Goal: Transaction & Acquisition: Purchase product/service

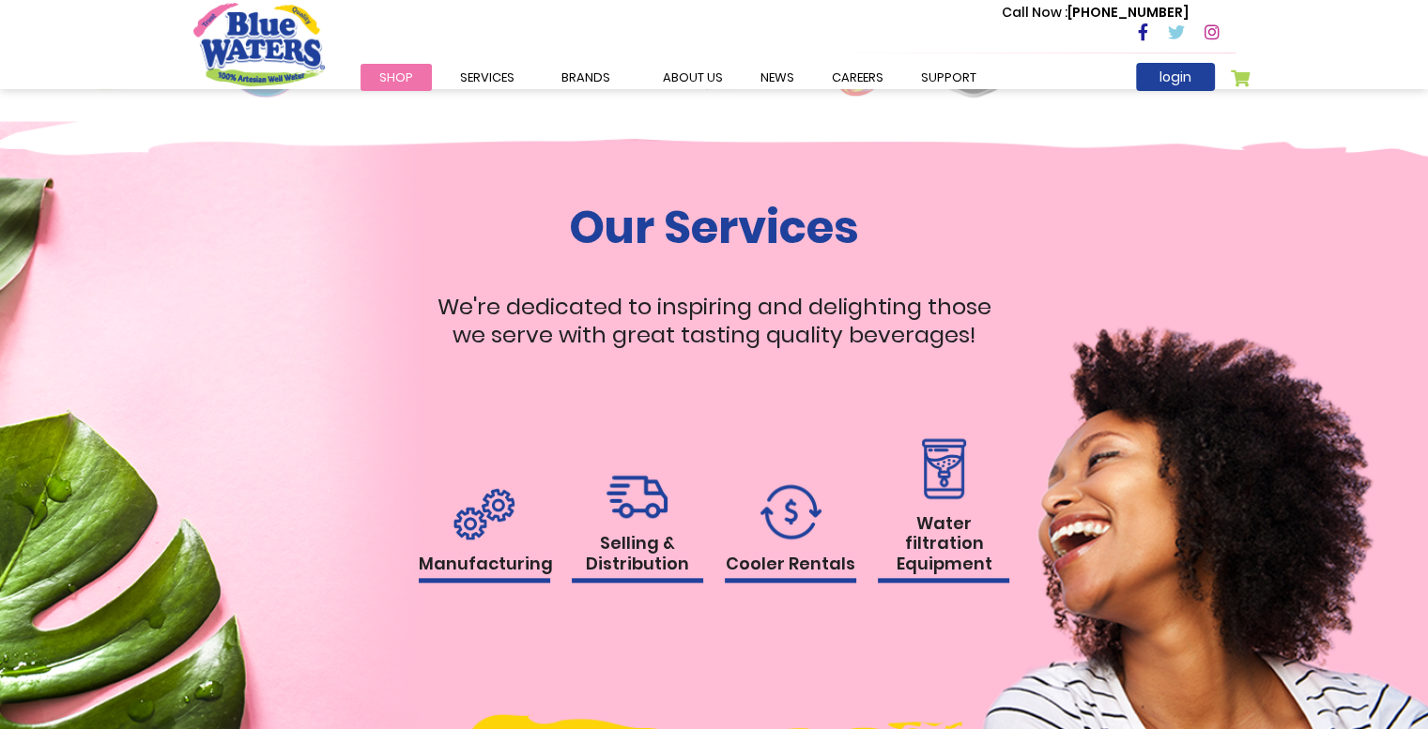
scroll to position [1783, 0]
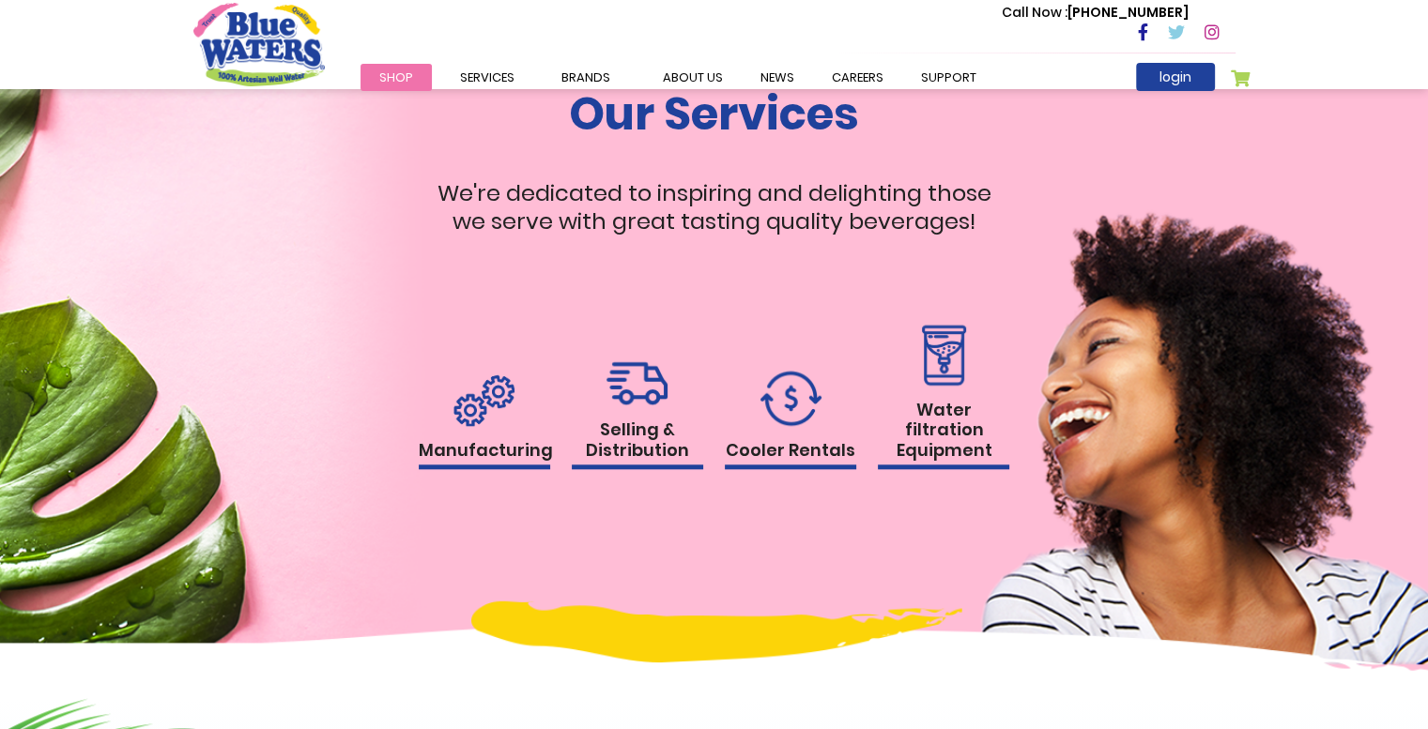
click at [400, 74] on span "Shop" at bounding box center [396, 78] width 34 height 18
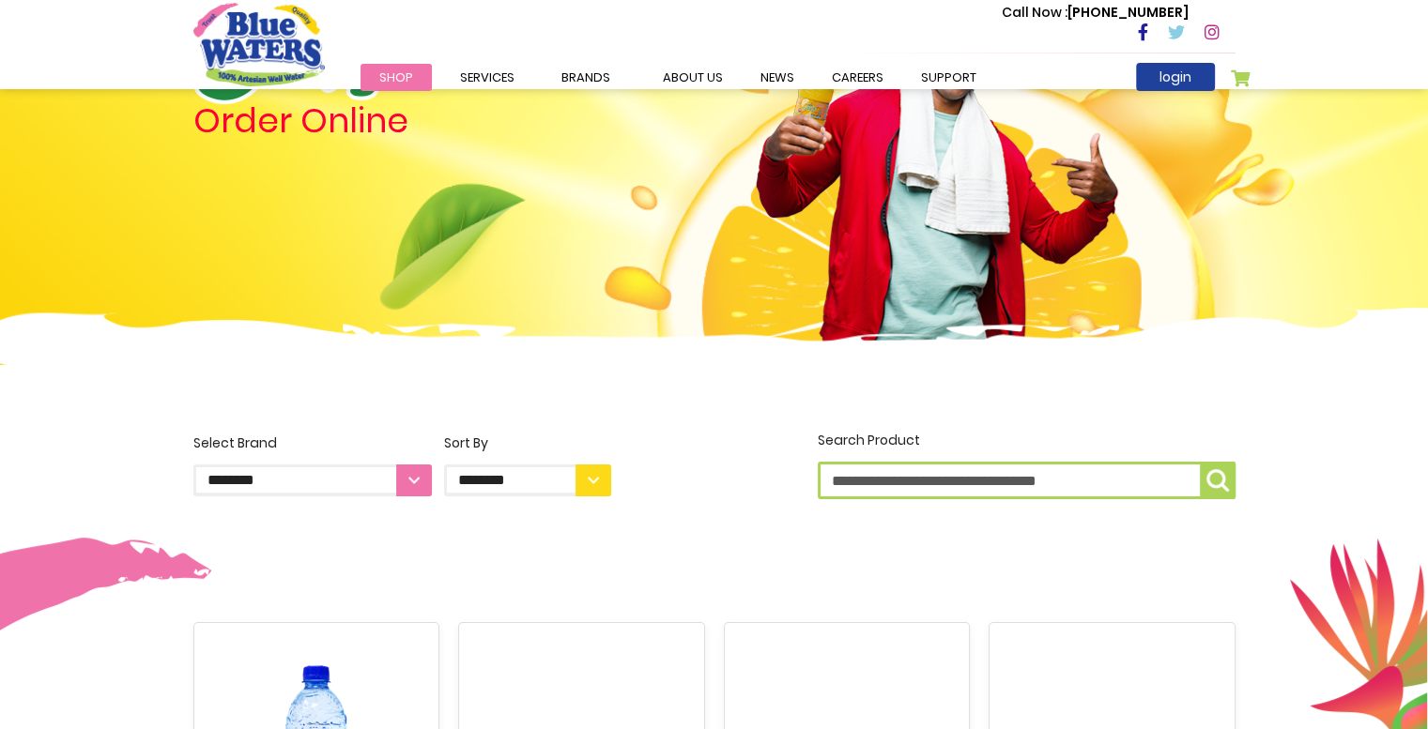
scroll to position [188, 0]
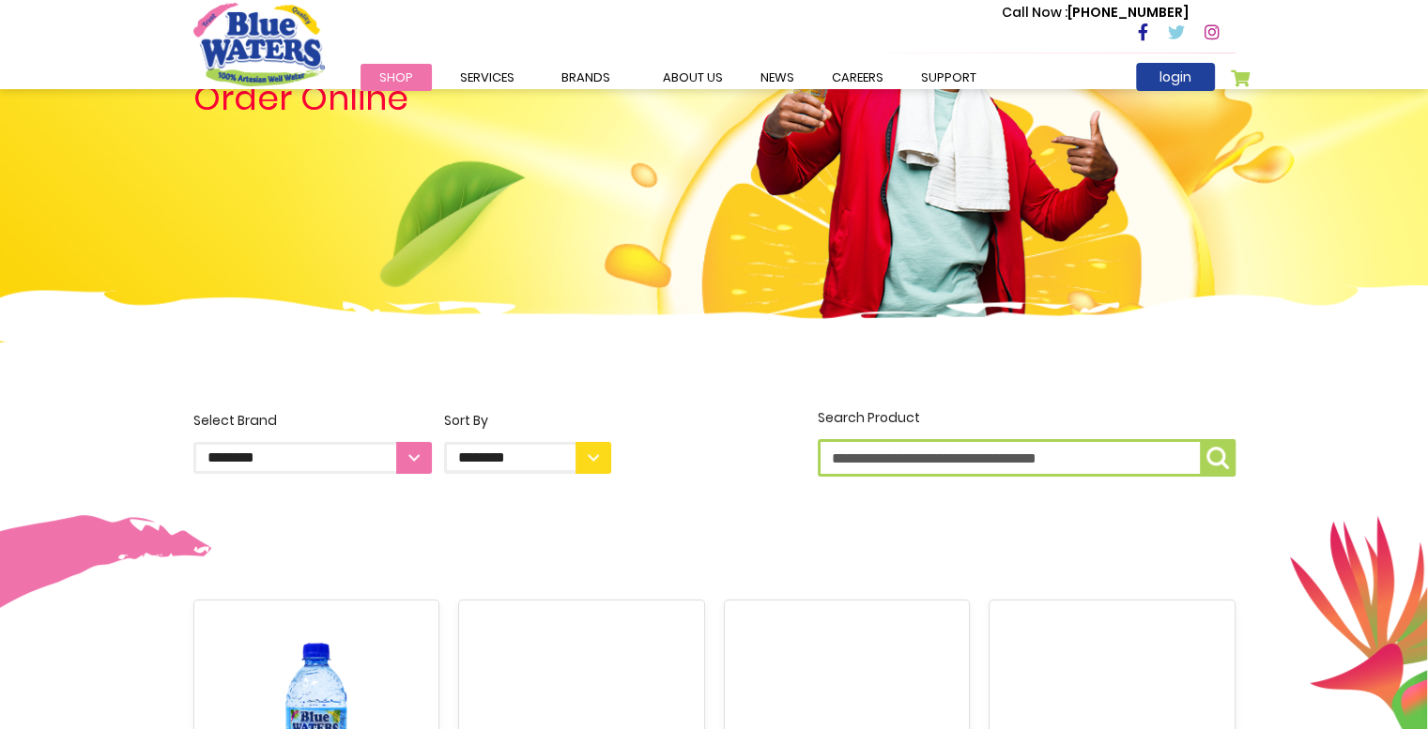
click at [409, 461] on select "**********" at bounding box center [312, 458] width 238 height 32
select select "**********"
click at [193, 442] on select "**********" at bounding box center [312, 458] width 238 height 32
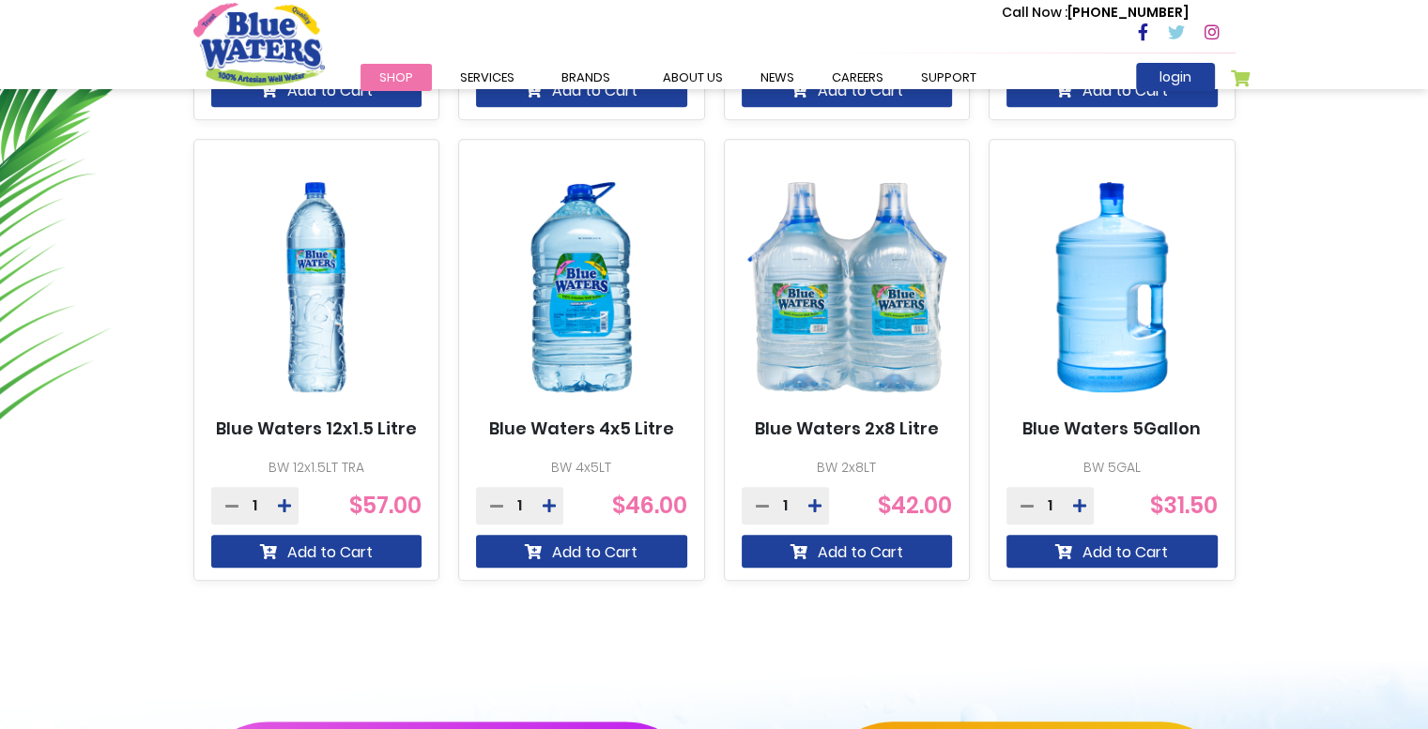
scroll to position [1126, 0]
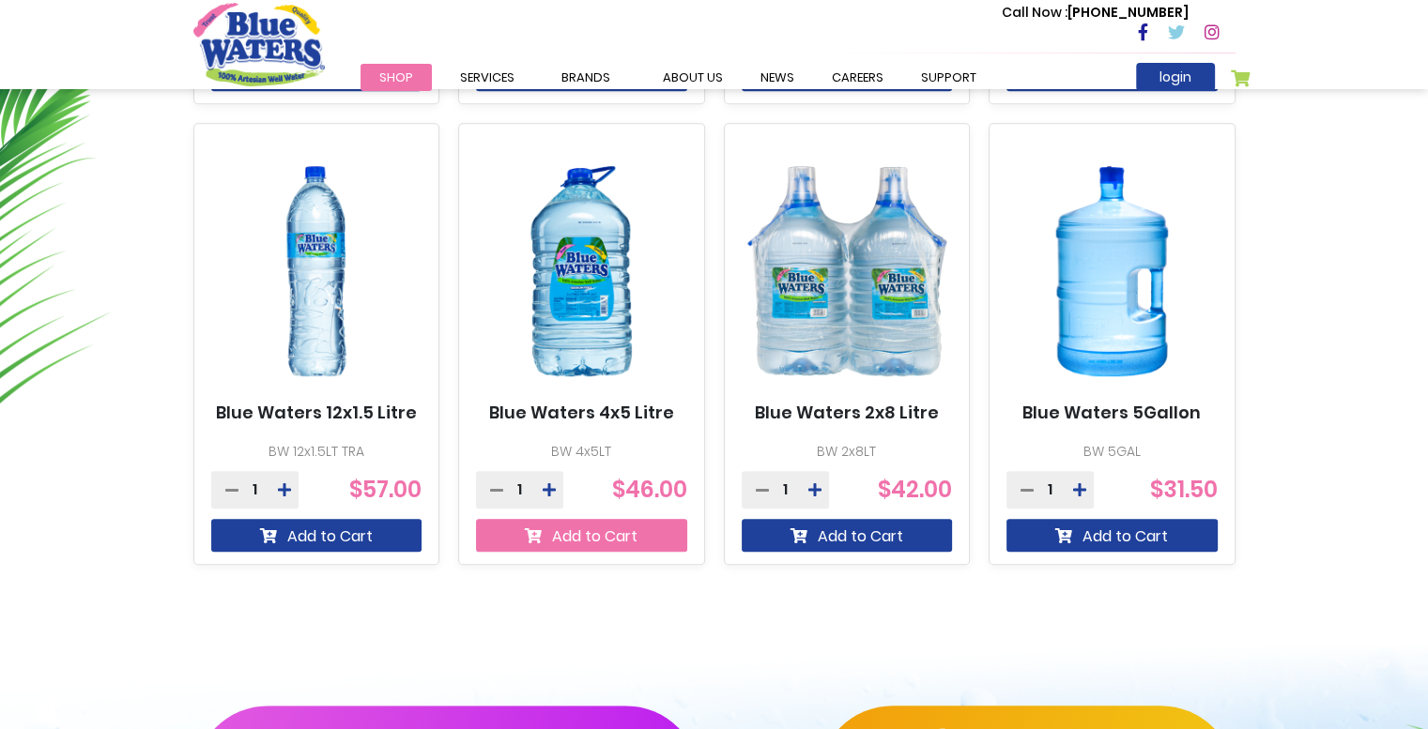
click at [648, 534] on button "Add to Cart" at bounding box center [581, 535] width 211 height 33
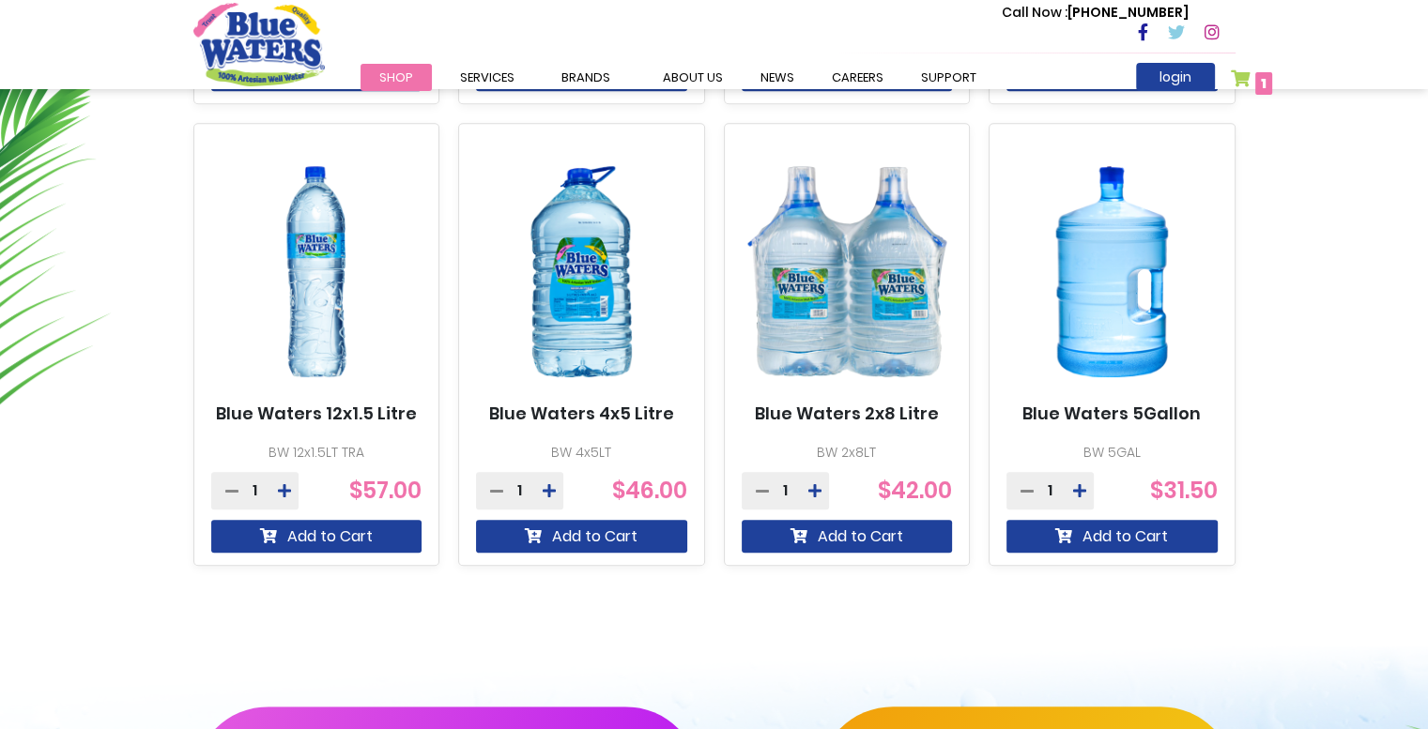
click at [1245, 78] on link "My Cart 1 1 items" at bounding box center [1251, 82] width 42 height 27
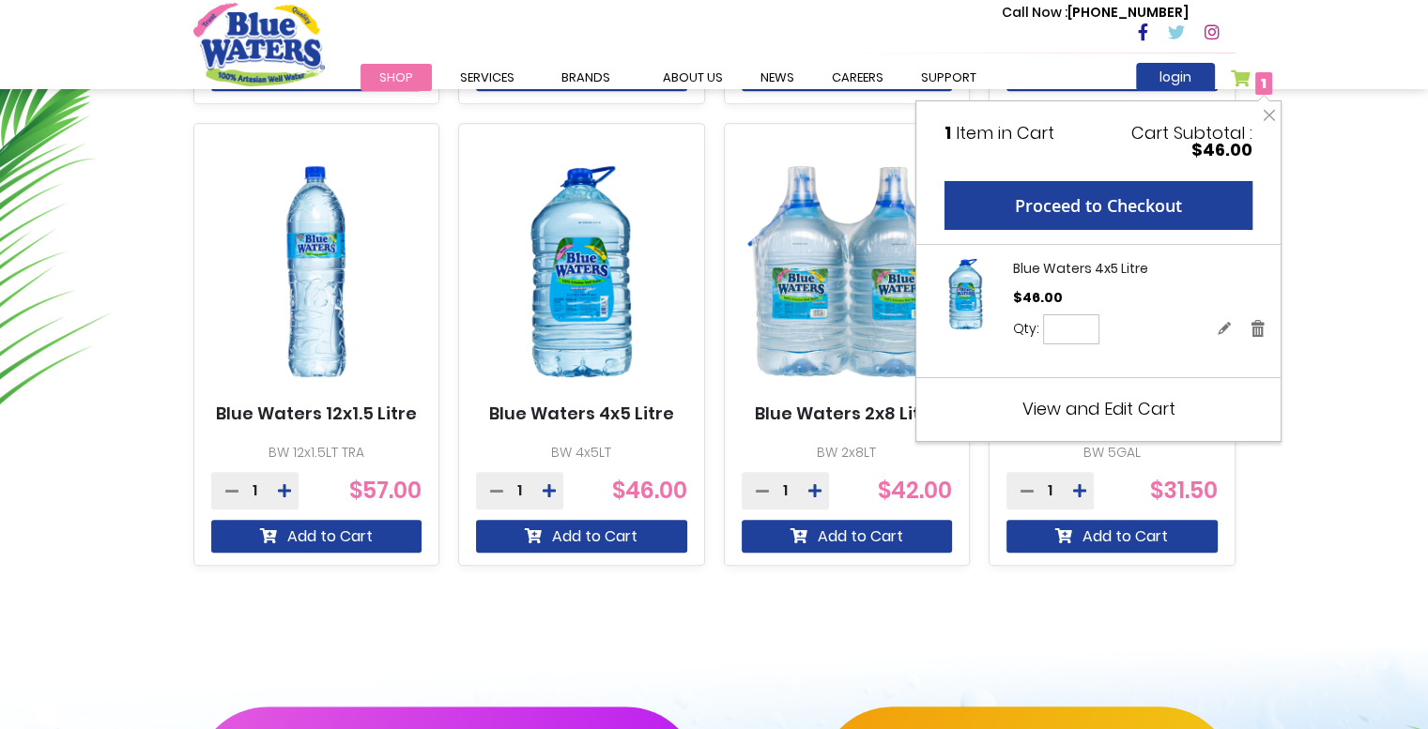
click at [1268, 111] on button "Close" at bounding box center [1268, 115] width 23 height 28
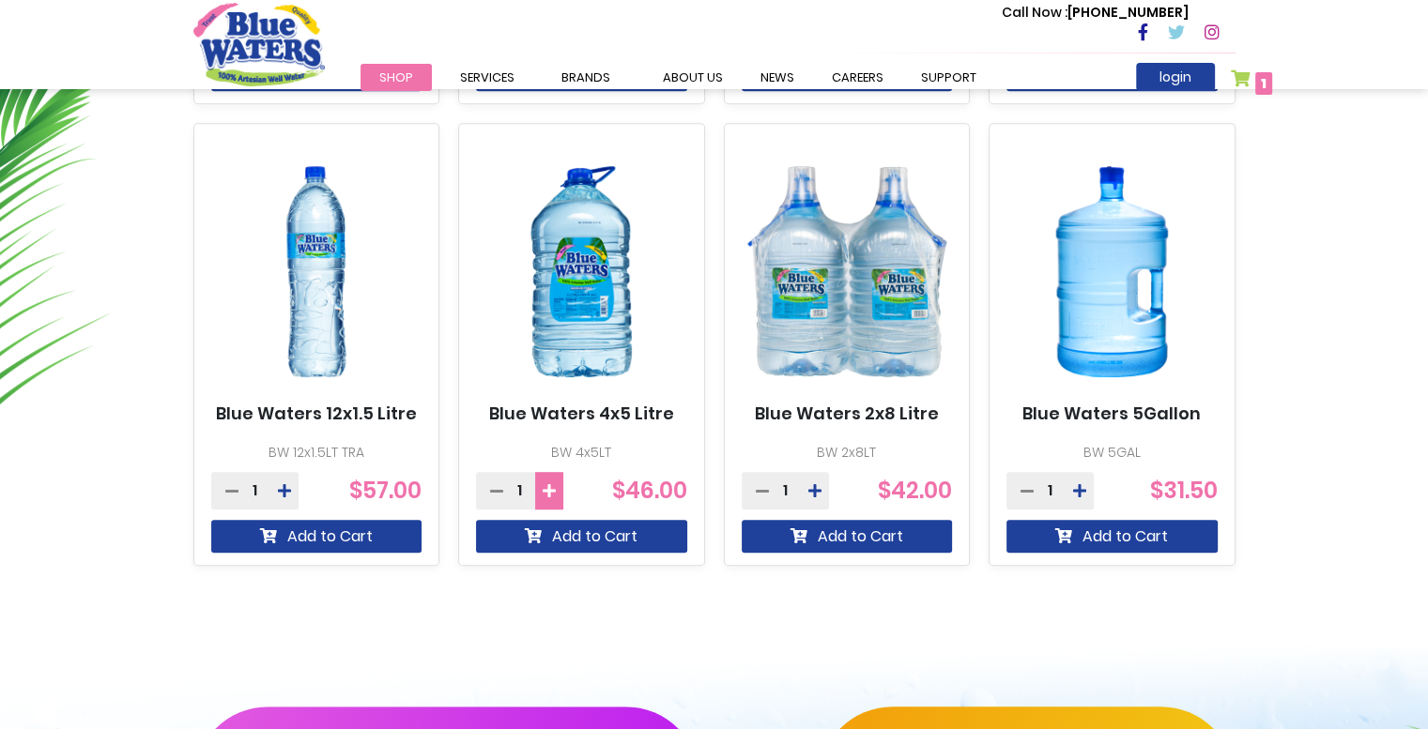
click at [554, 496] on icon at bounding box center [548, 490] width 13 height 15
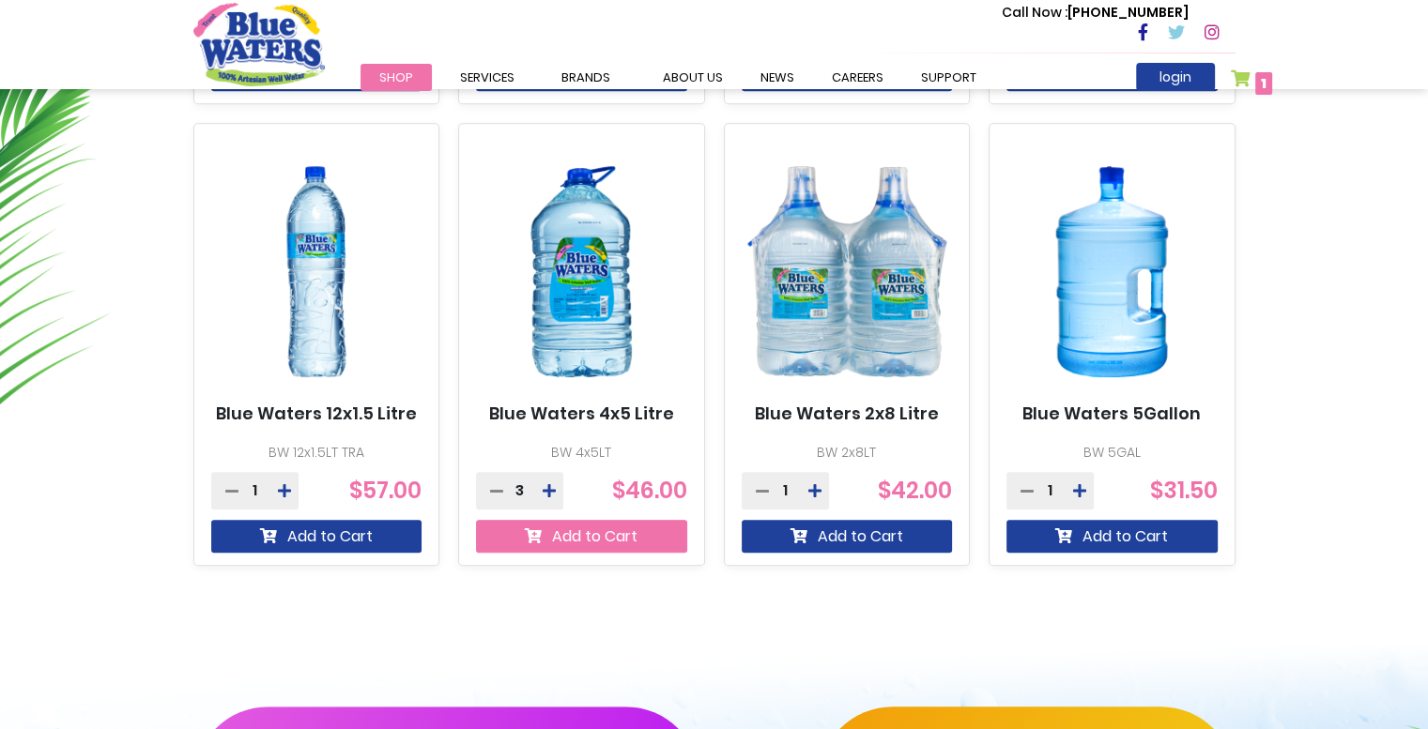
click at [573, 532] on button "Add to Cart" at bounding box center [581, 536] width 211 height 33
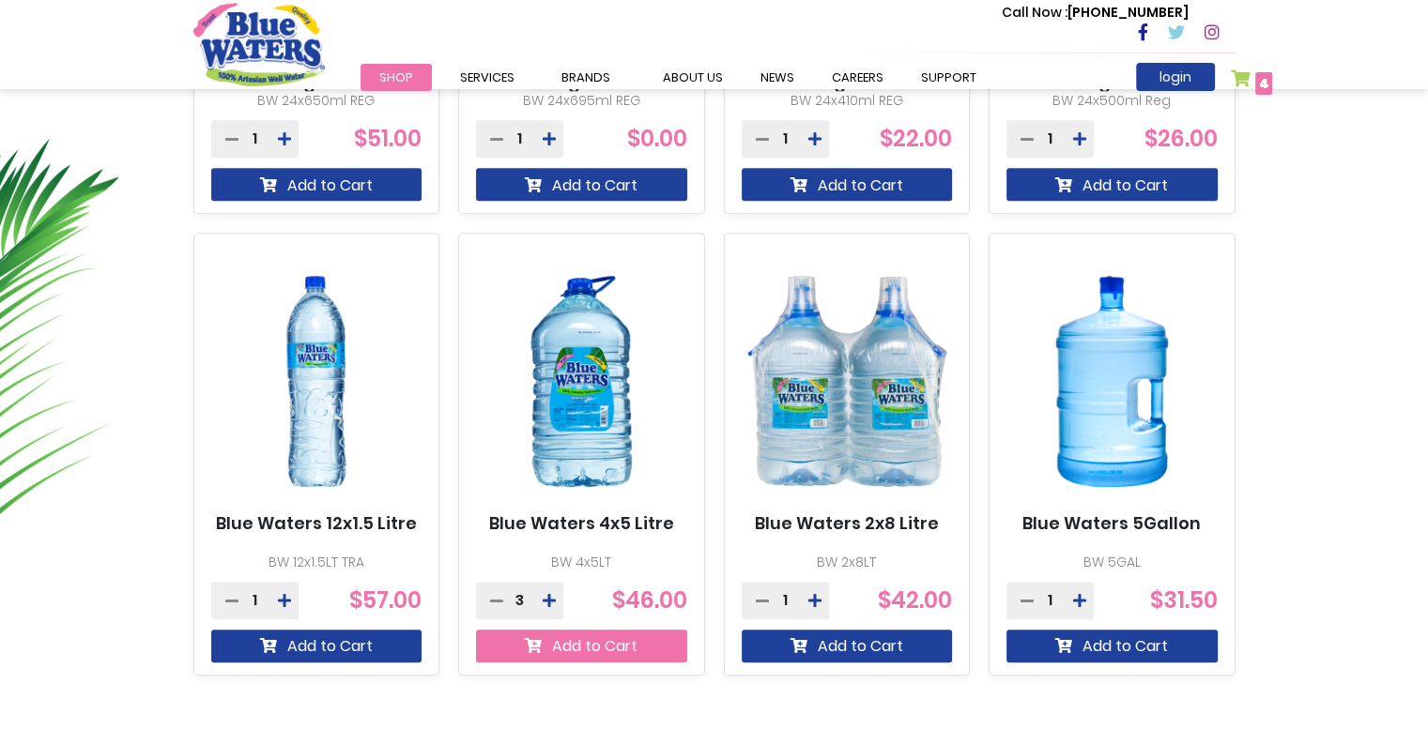
scroll to position [1082, 0]
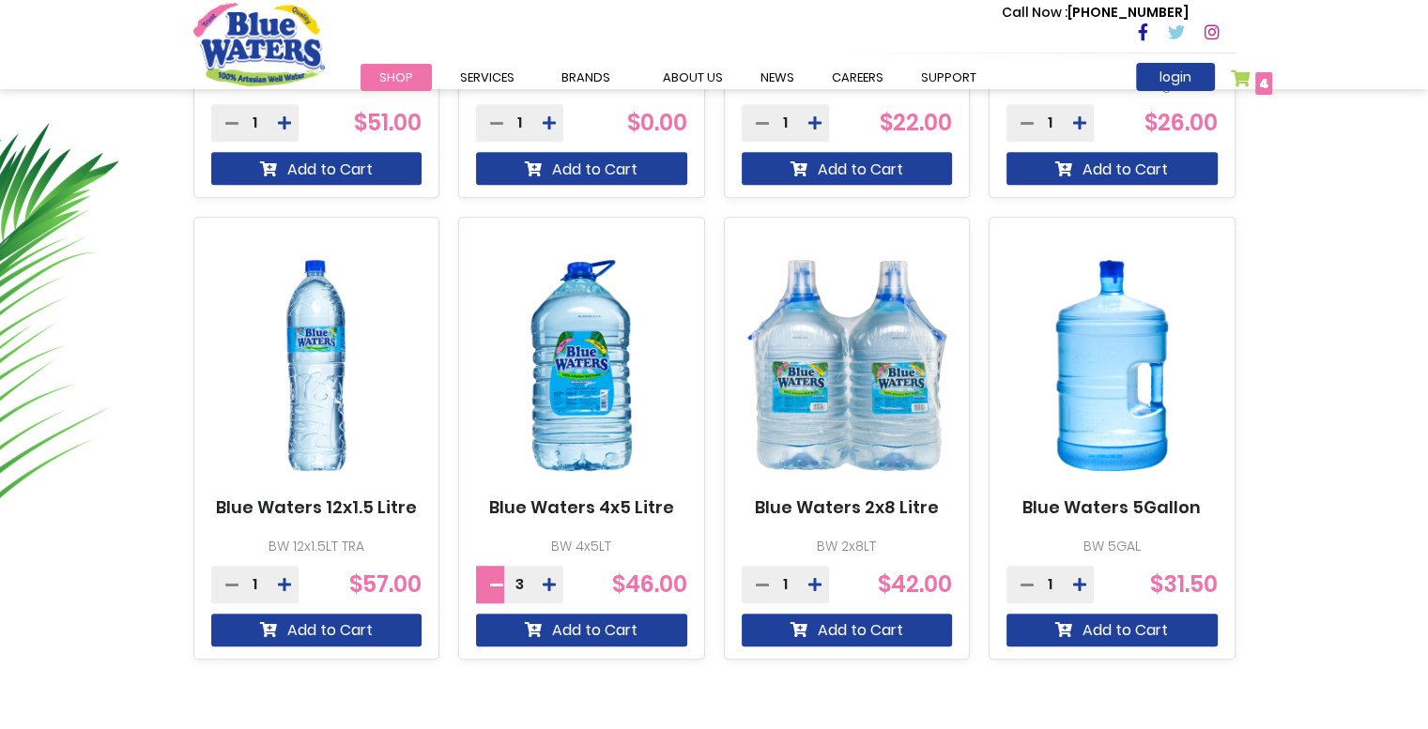
click at [492, 581] on icon at bounding box center [496, 584] width 13 height 15
click at [283, 586] on icon at bounding box center [284, 584] width 13 height 15
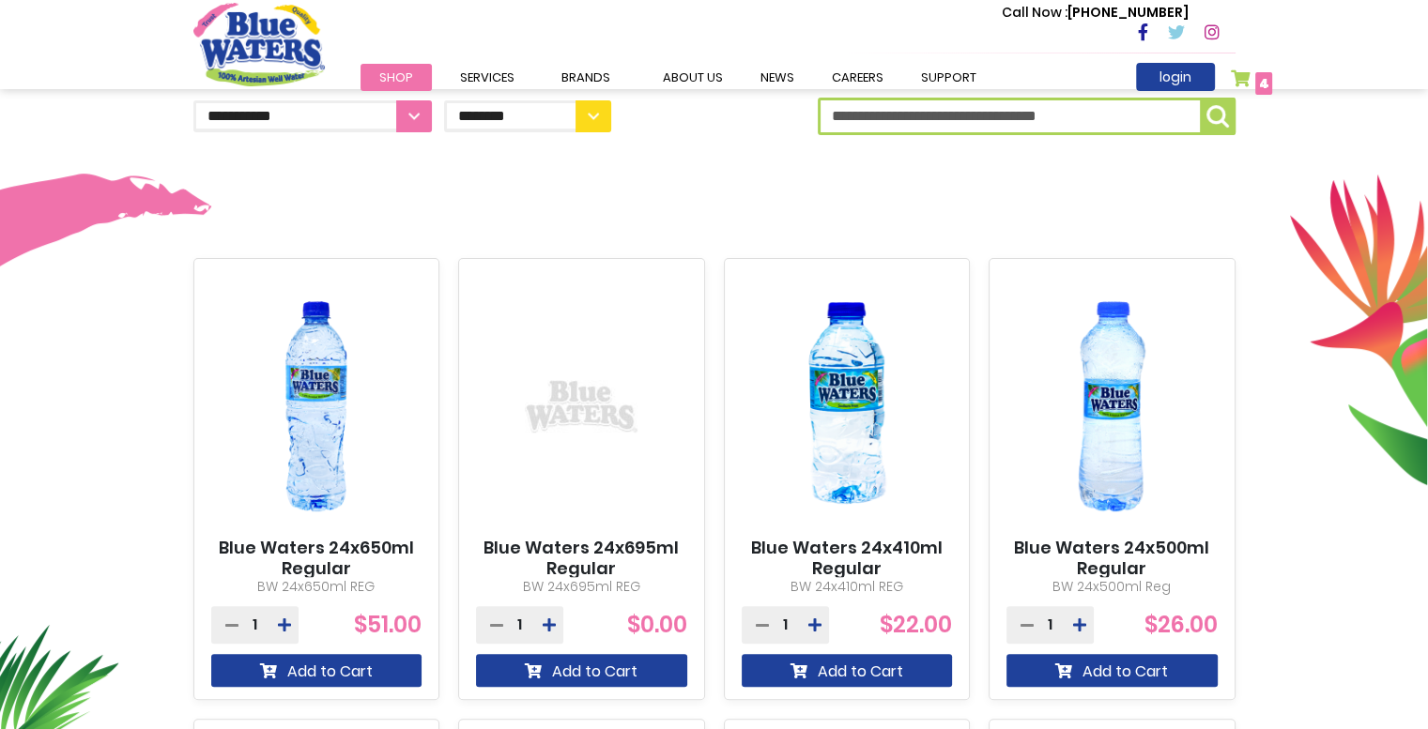
scroll to position [519, 0]
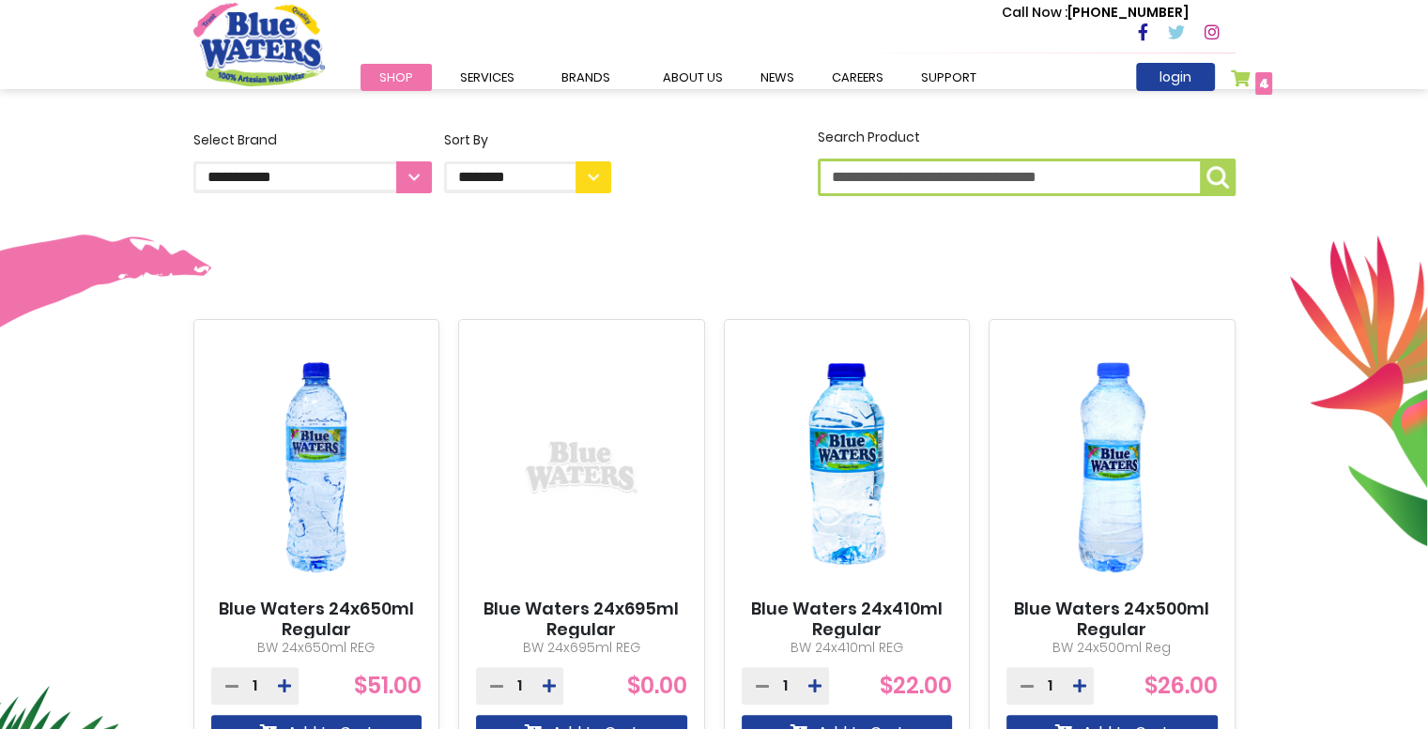
click at [1241, 75] on link "My Cart 4 4 items" at bounding box center [1251, 82] width 42 height 27
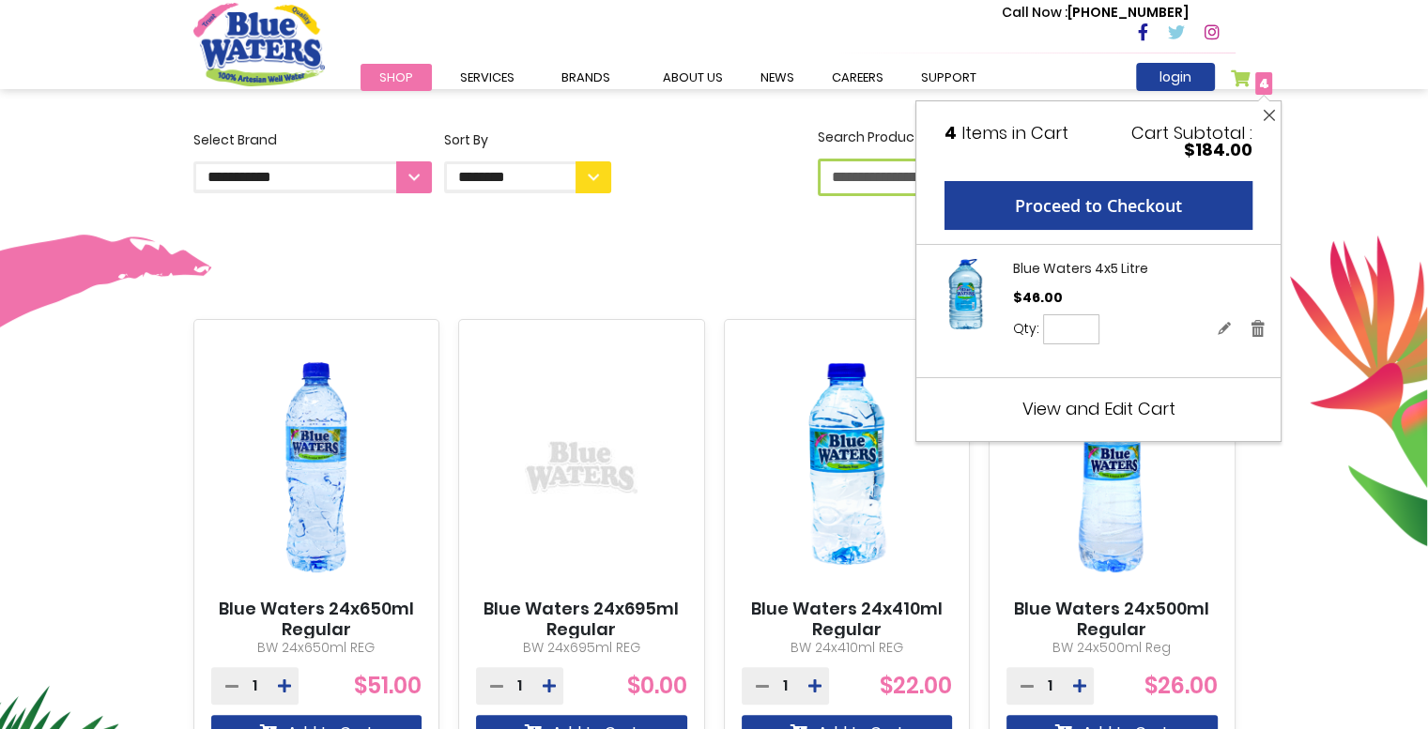
click at [1263, 117] on button "Close" at bounding box center [1268, 115] width 23 height 28
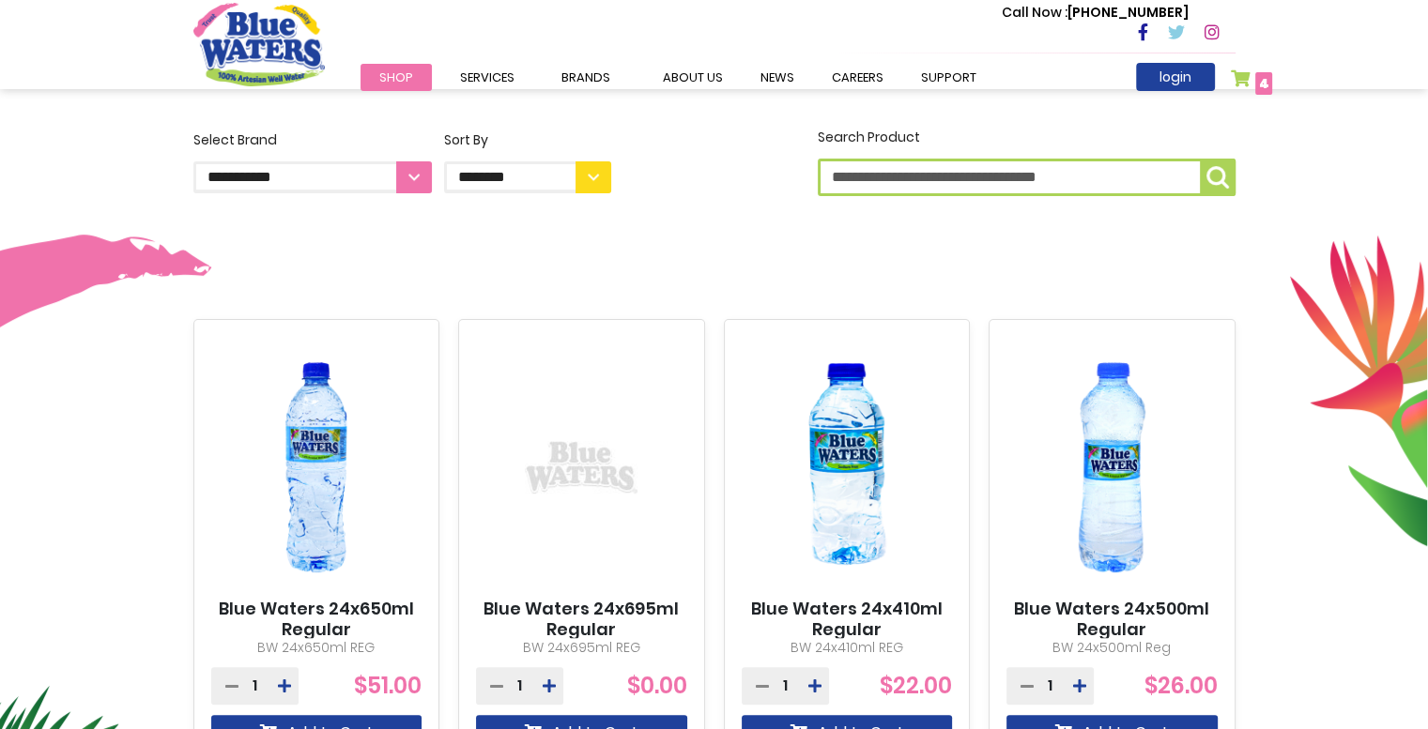
click at [1248, 84] on link "My Cart 4 4 items" at bounding box center [1251, 82] width 42 height 27
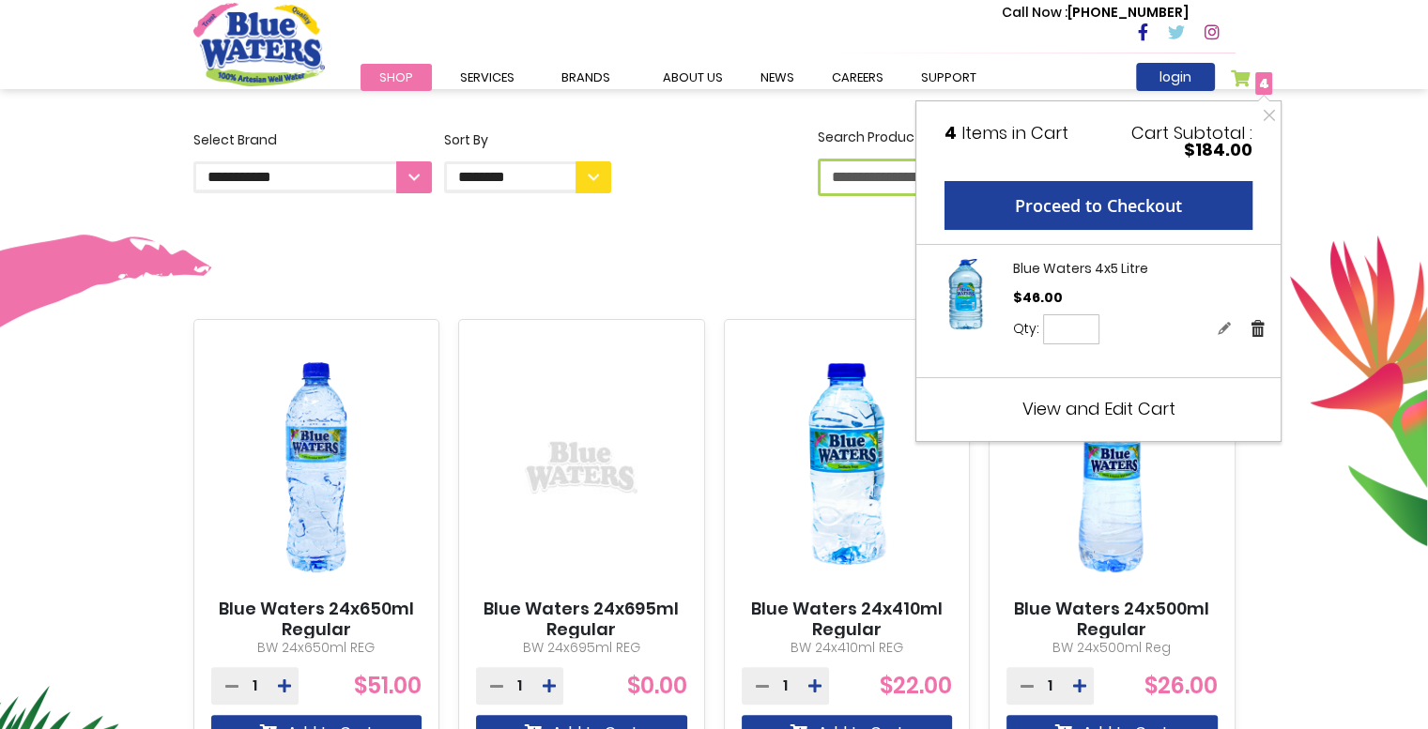
click at [1258, 332] on link "Remove" at bounding box center [1257, 328] width 17 height 20
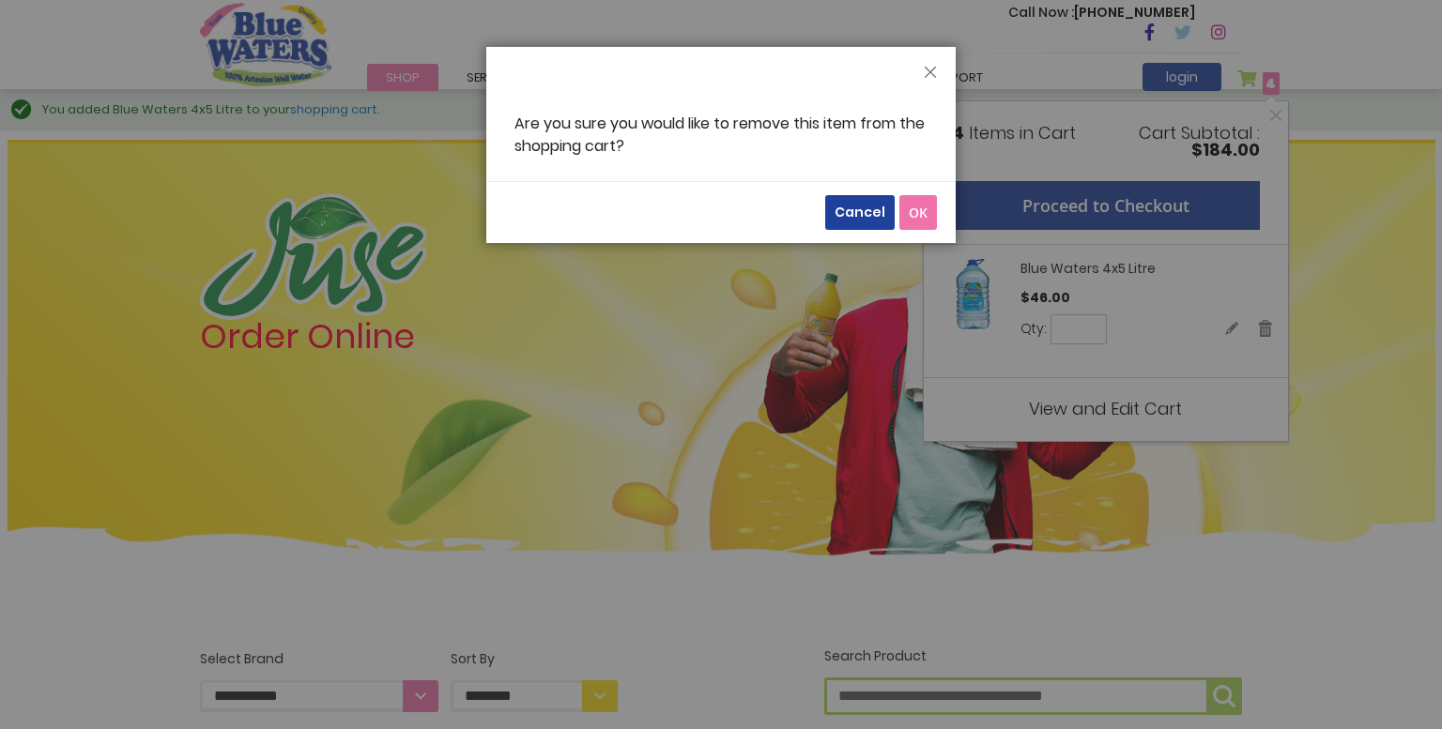
click at [925, 214] on span "OK" at bounding box center [918, 213] width 19 height 18
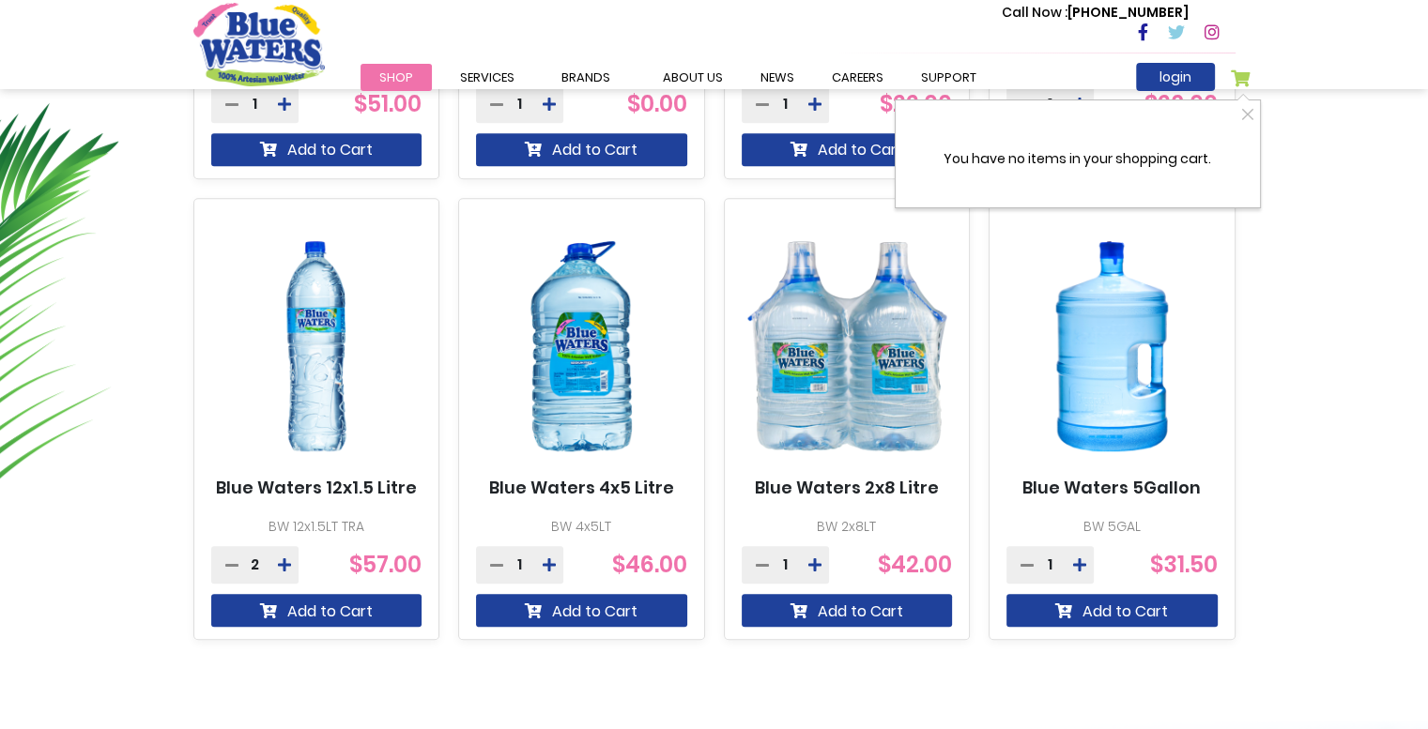
scroll to position [1126, 0]
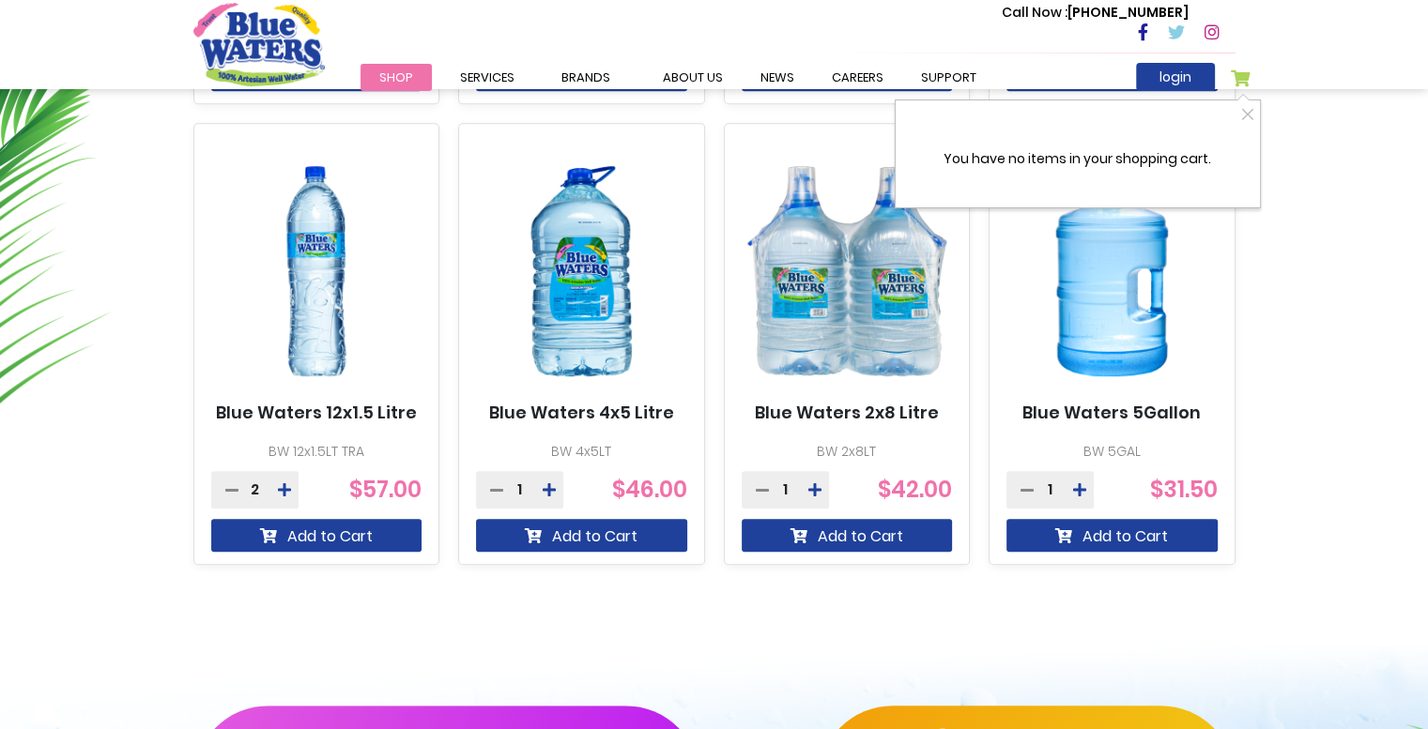
click at [745, 607] on div "**********" at bounding box center [714, 50] width 1428 height 1161
click at [283, 493] on icon at bounding box center [284, 489] width 13 height 15
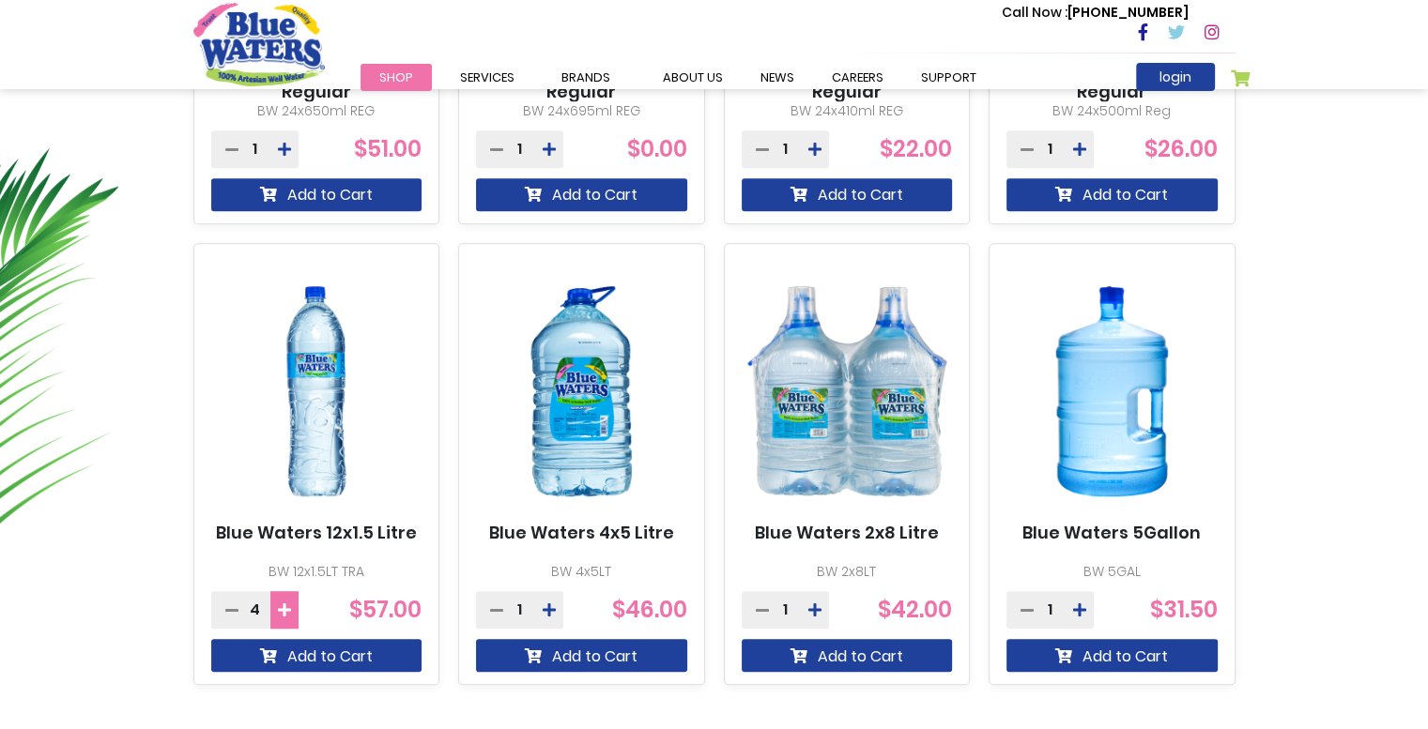
scroll to position [1032, 0]
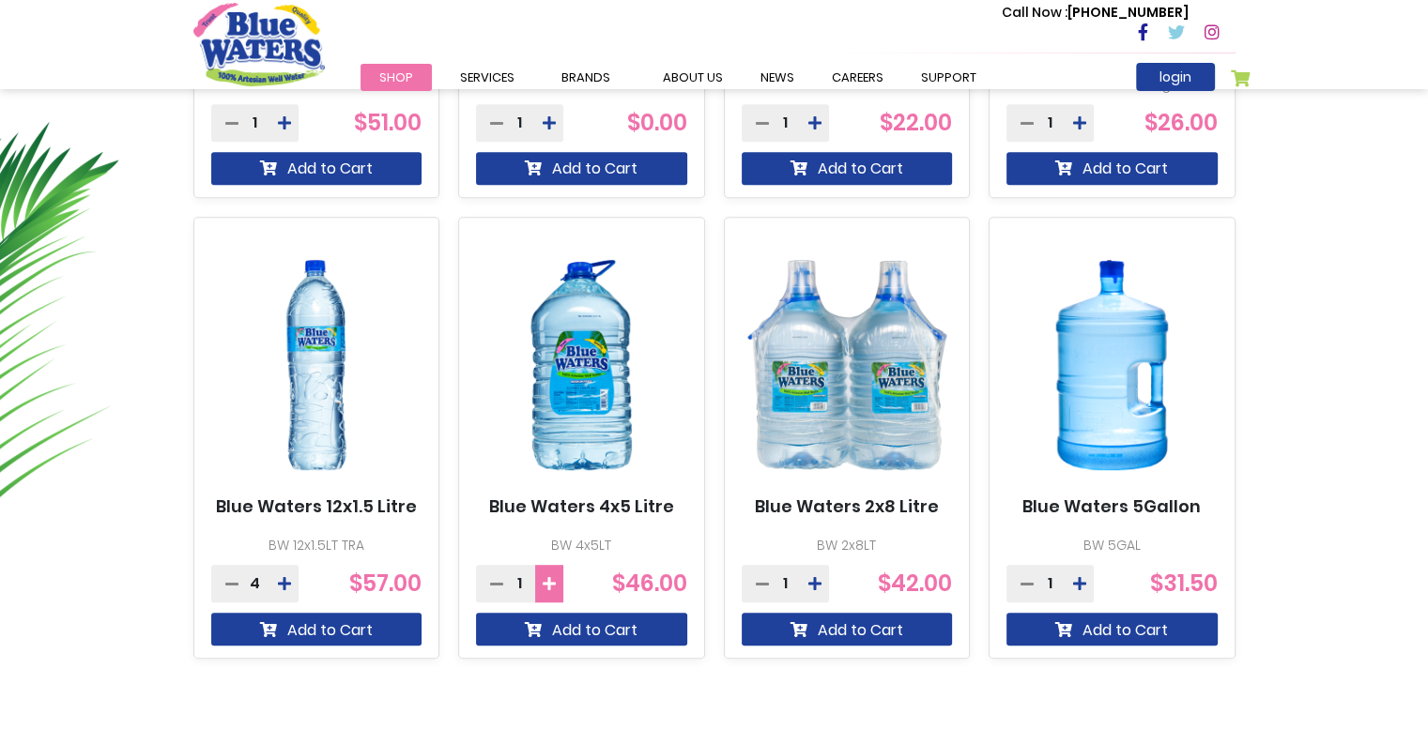
click at [553, 587] on icon at bounding box center [548, 583] width 13 height 15
click at [496, 588] on icon at bounding box center [496, 583] width 13 height 15
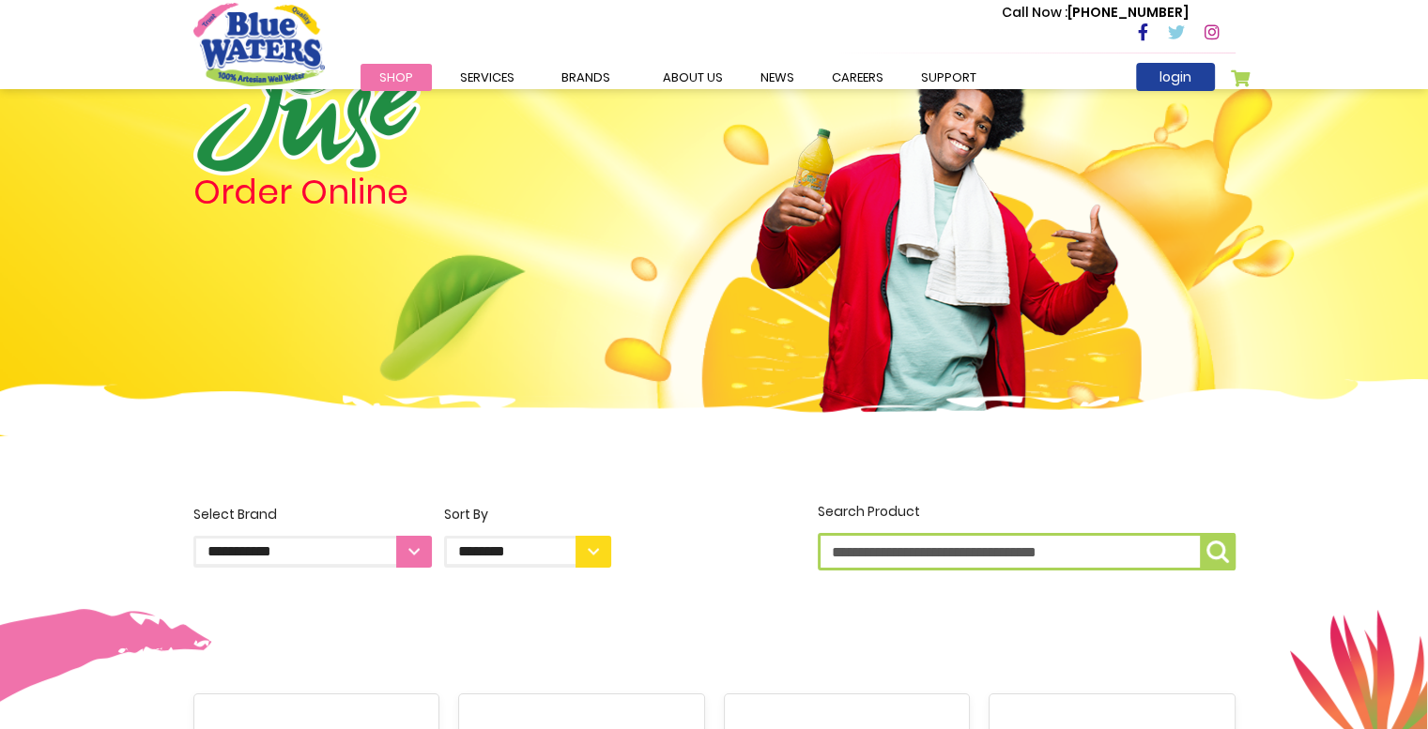
scroll to position [0, 0]
